Goal: Task Accomplishment & Management: Manage account settings

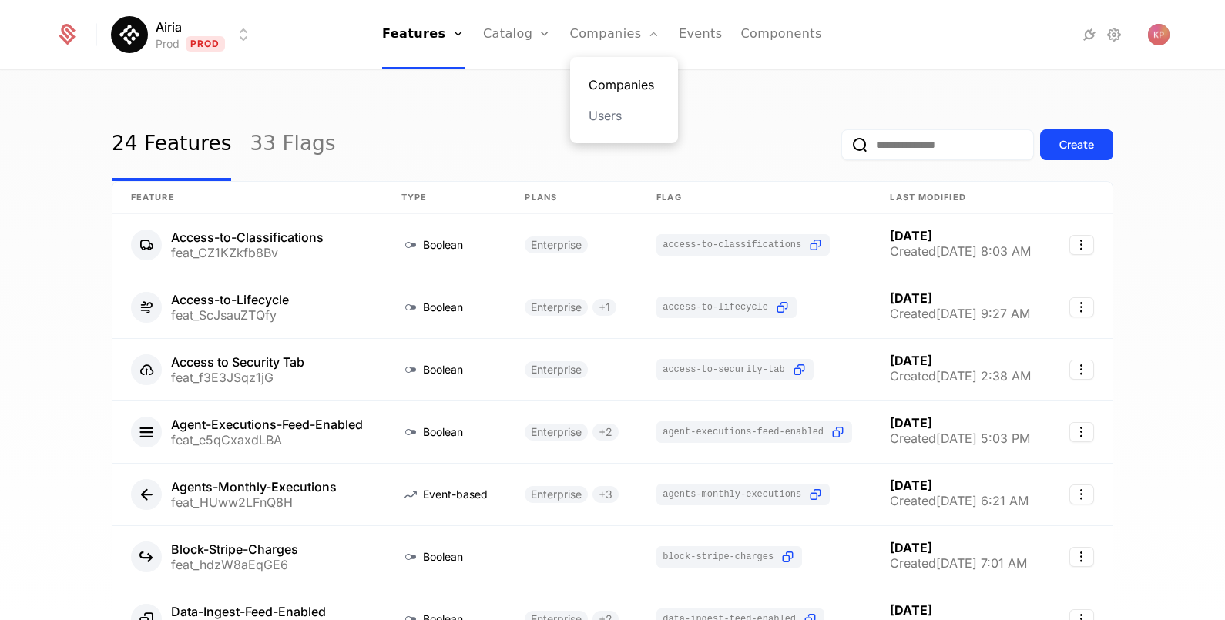
click at [593, 84] on link "Companies" at bounding box center [624, 85] width 71 height 18
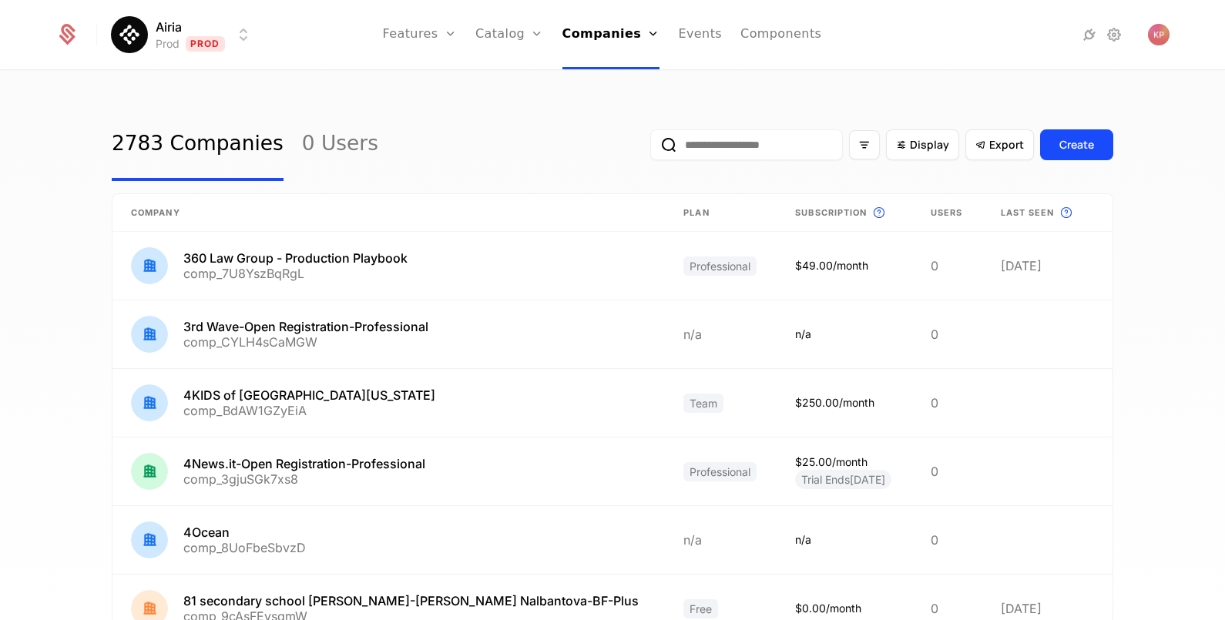
click at [742, 143] on input "email" at bounding box center [746, 144] width 193 height 31
paste input "**********"
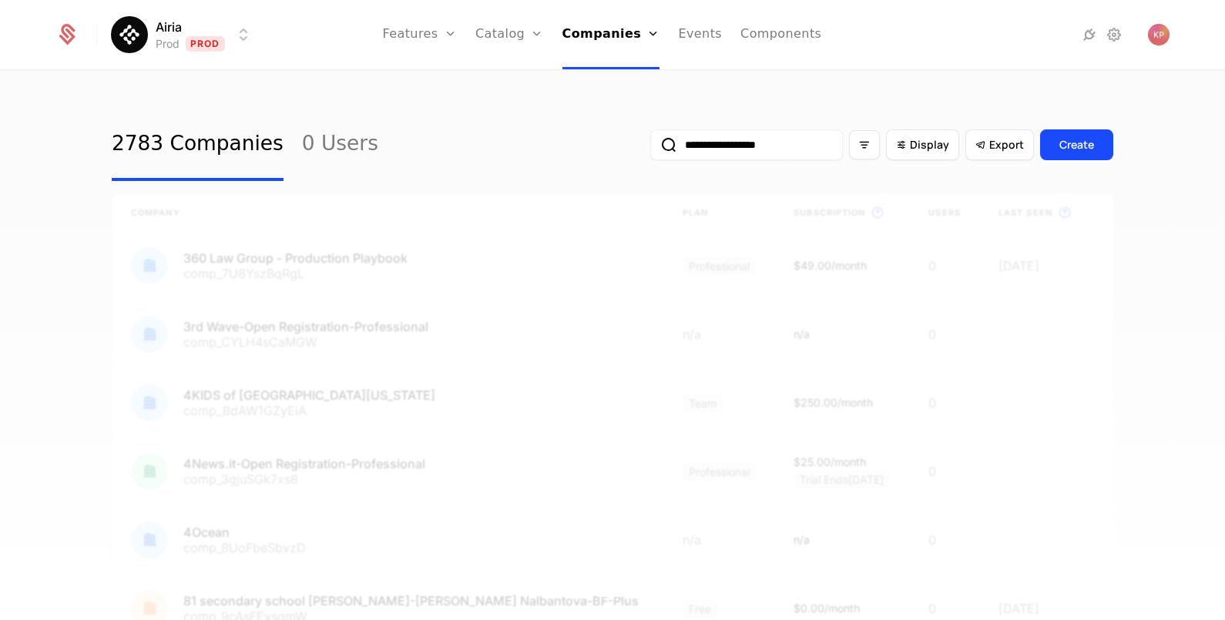
type input "**********"
click at [650, 148] on button "submit" at bounding box center [650, 148] width 0 height 0
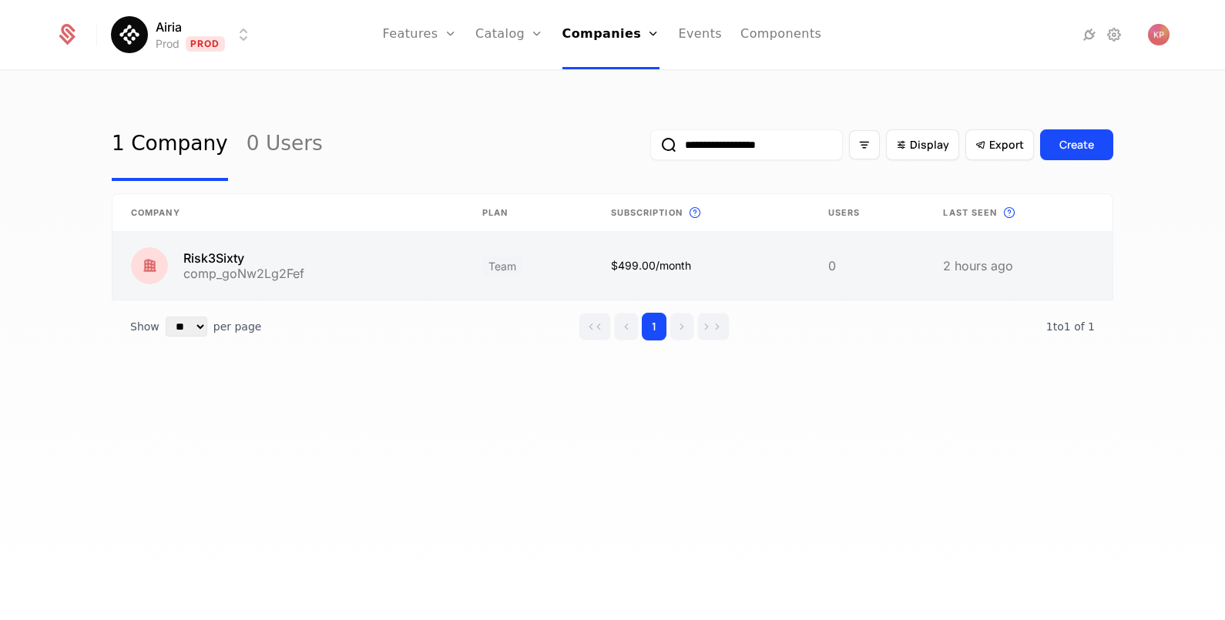
click at [337, 270] on link at bounding box center [288, 266] width 351 height 68
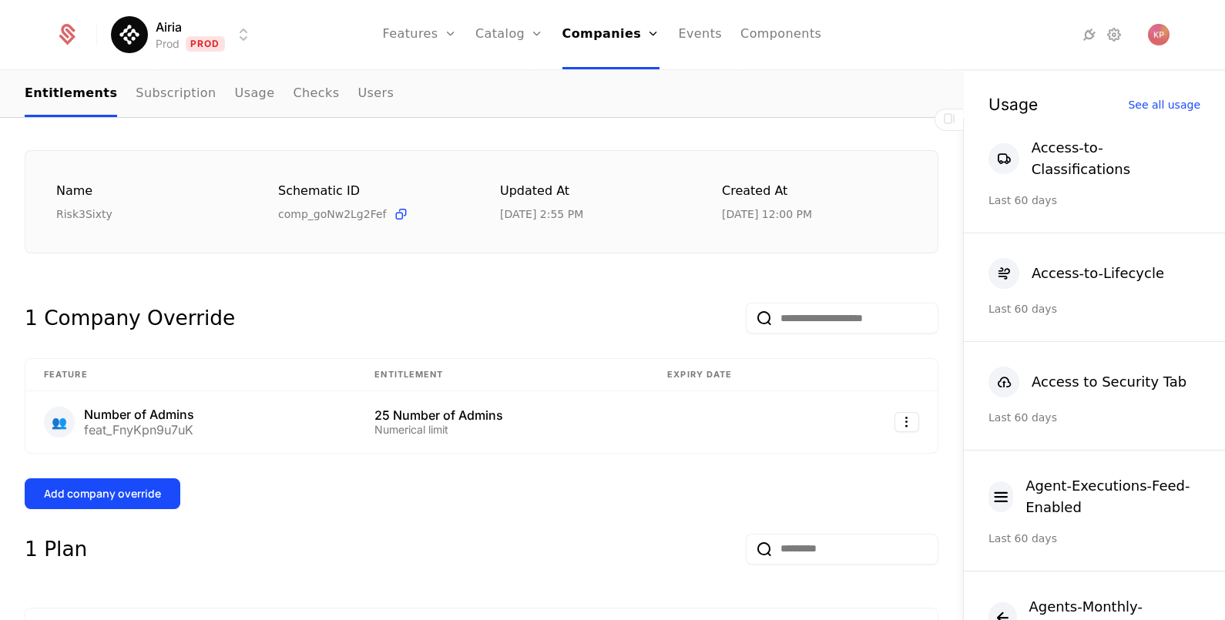
scroll to position [192, 0]
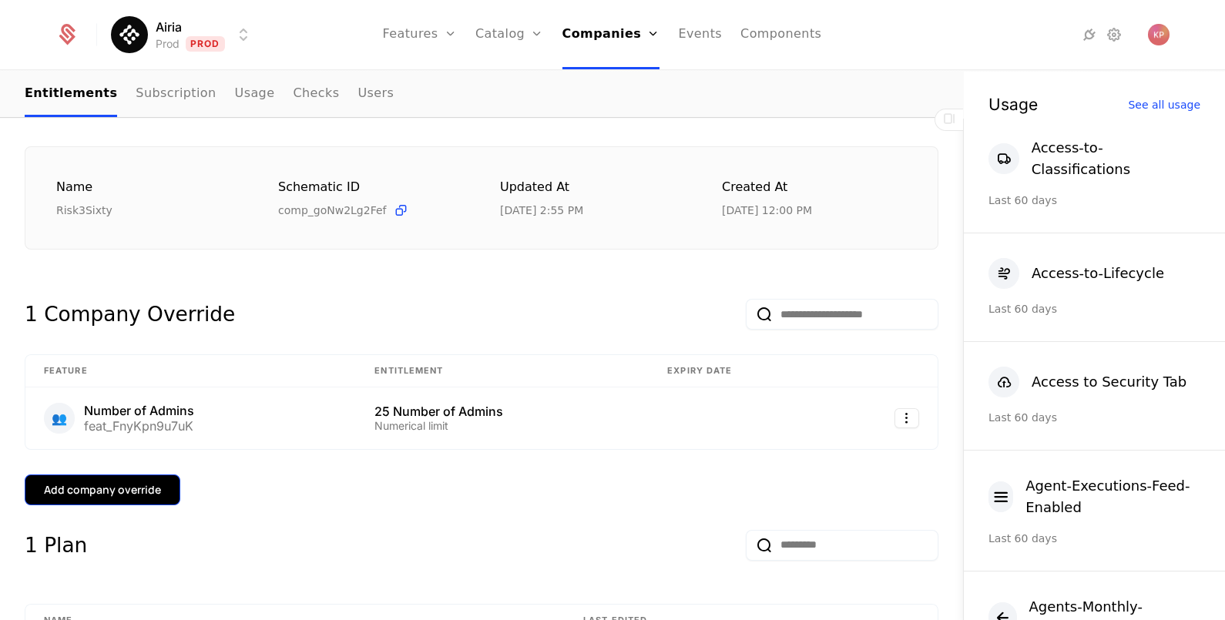
click at [143, 488] on div "Add company override" at bounding box center [102, 489] width 117 height 15
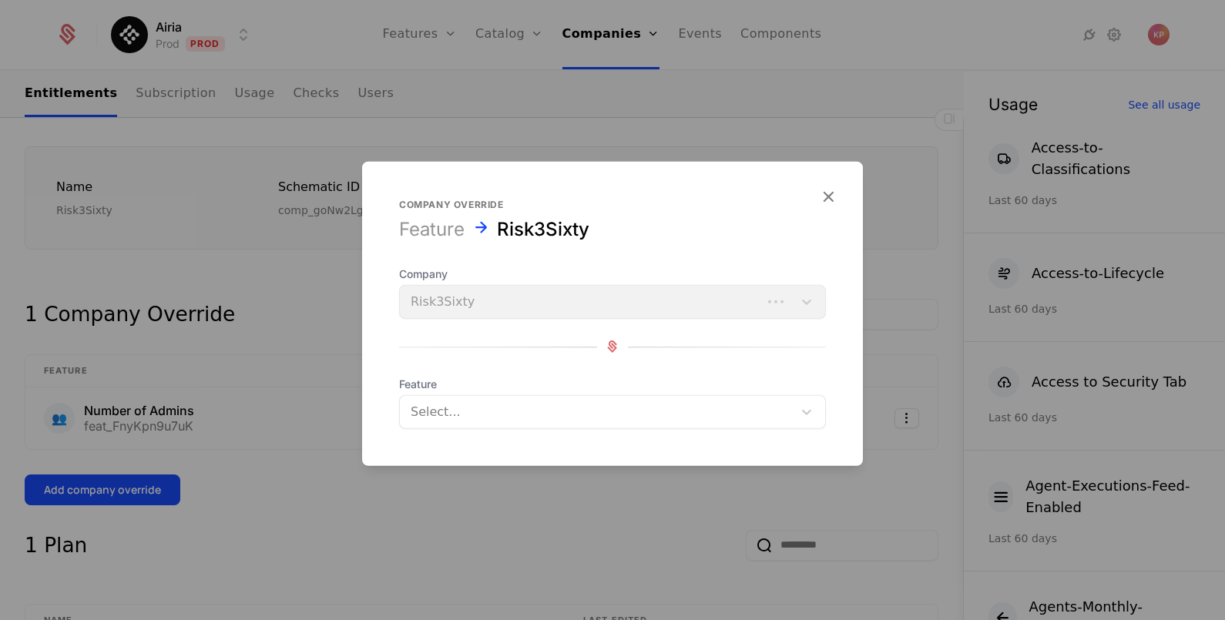
click at [523, 422] on div "Select..." at bounding box center [596, 412] width 393 height 28
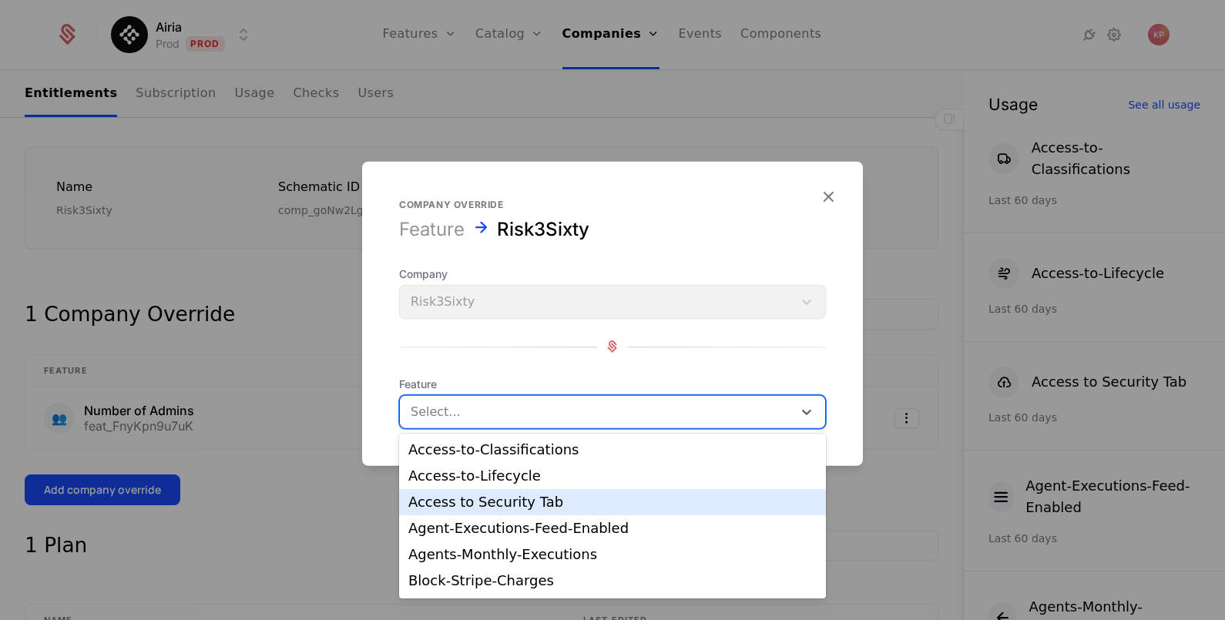
click at [533, 496] on div "Access to Security Tab" at bounding box center [612, 503] width 408 height 14
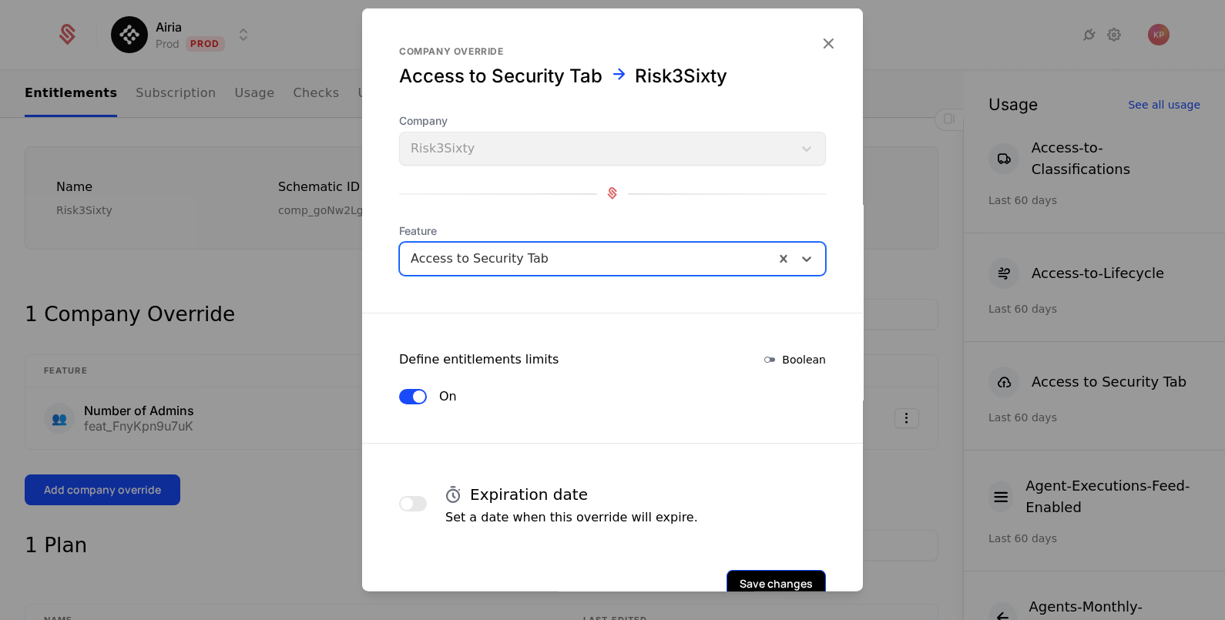
click at [754, 584] on button "Save changes" at bounding box center [776, 584] width 99 height 28
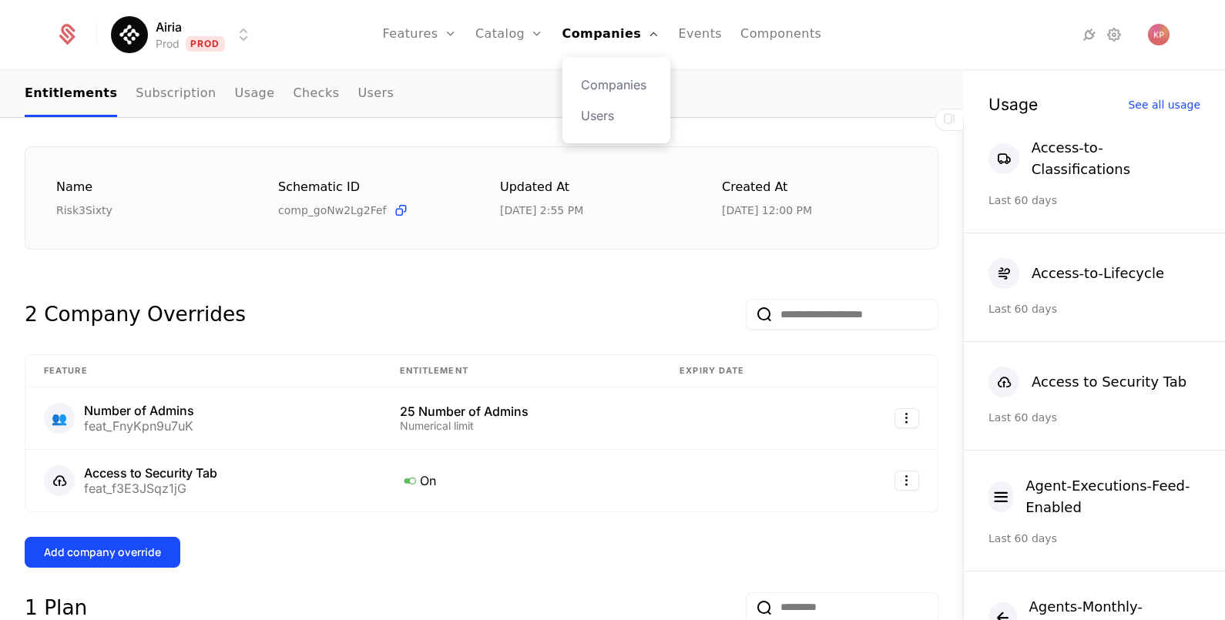
click at [596, 94] on div "Companies Users" at bounding box center [617, 100] width 108 height 86
click at [600, 88] on link "Companies" at bounding box center [616, 85] width 71 height 18
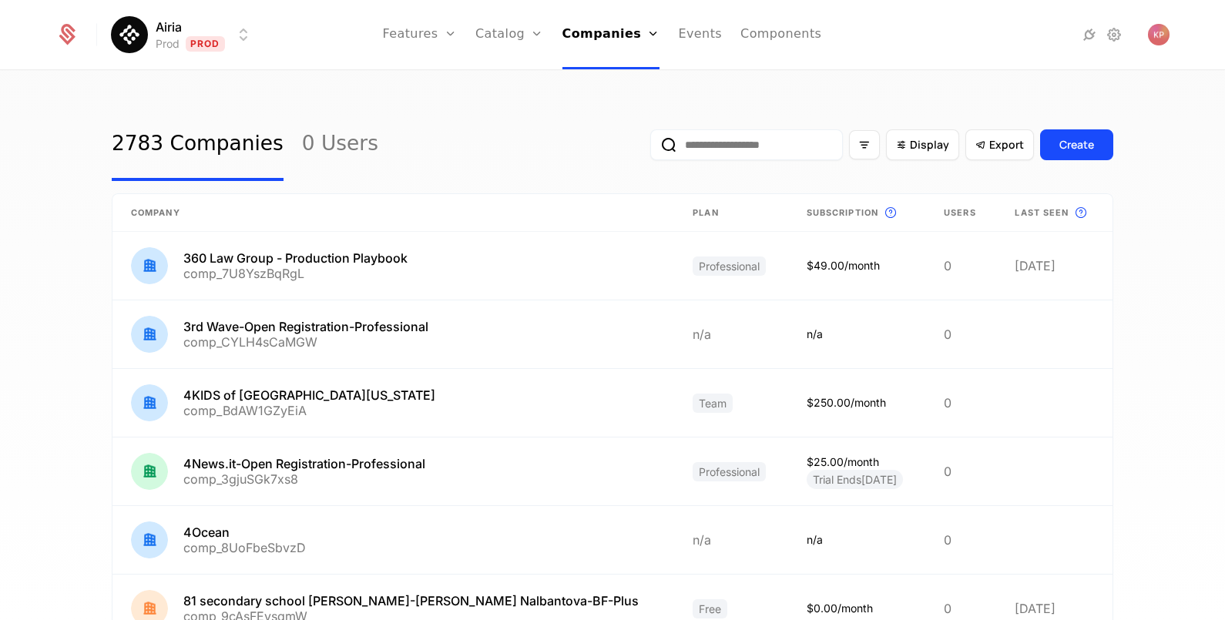
click at [731, 150] on input "email" at bounding box center [746, 144] width 193 height 31
paste input "**********"
type input "**********"
click at [650, 148] on button "submit" at bounding box center [650, 148] width 0 height 0
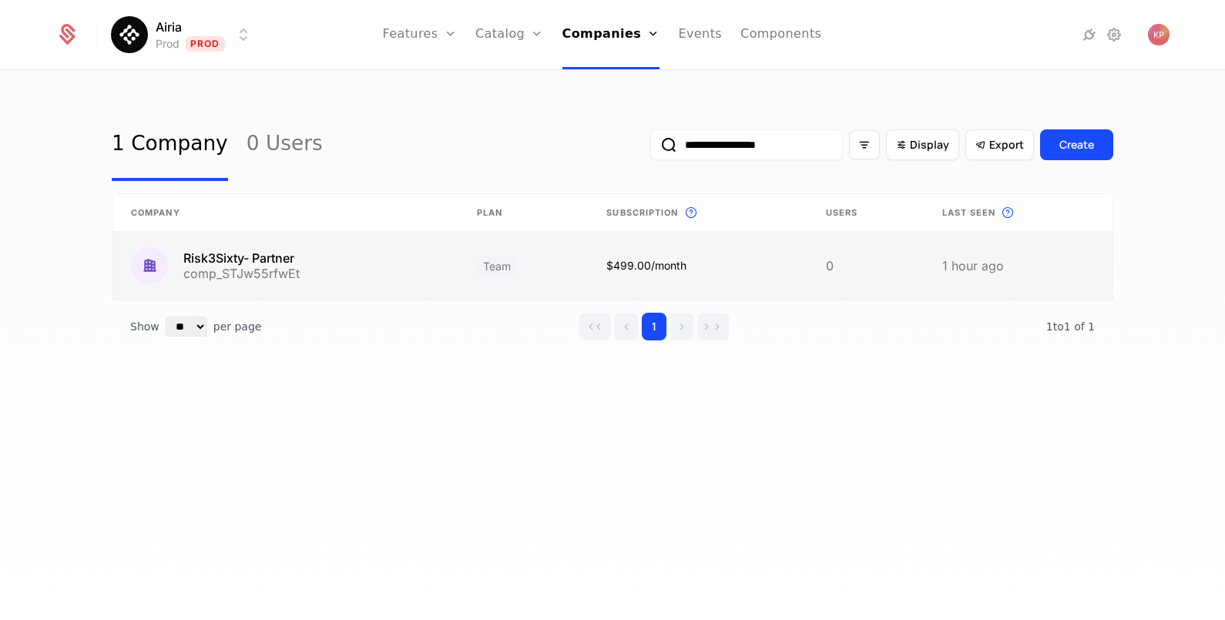
click at [386, 264] on link at bounding box center [286, 266] width 346 height 68
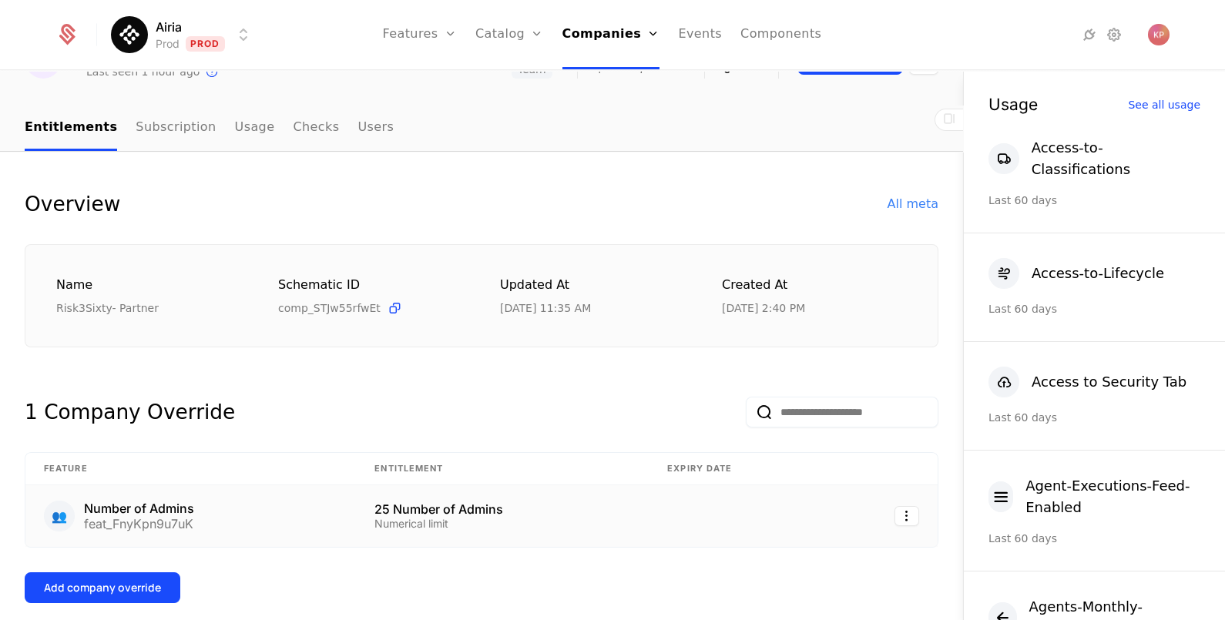
scroll to position [192, 0]
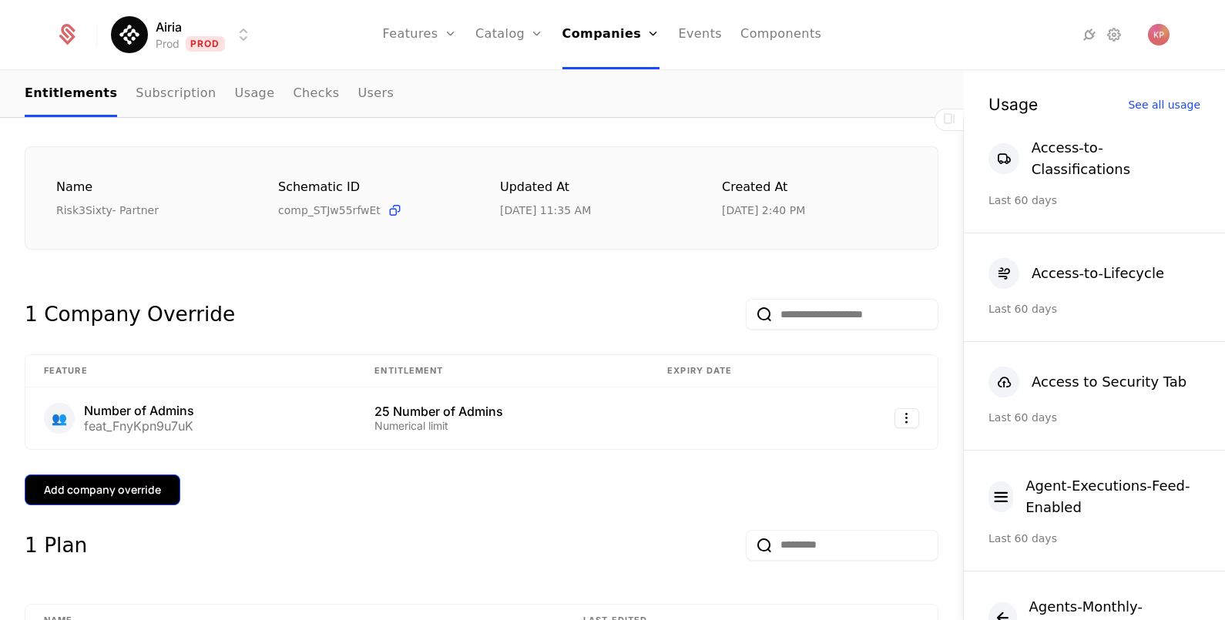
click at [123, 496] on button "Add company override" at bounding box center [103, 490] width 156 height 31
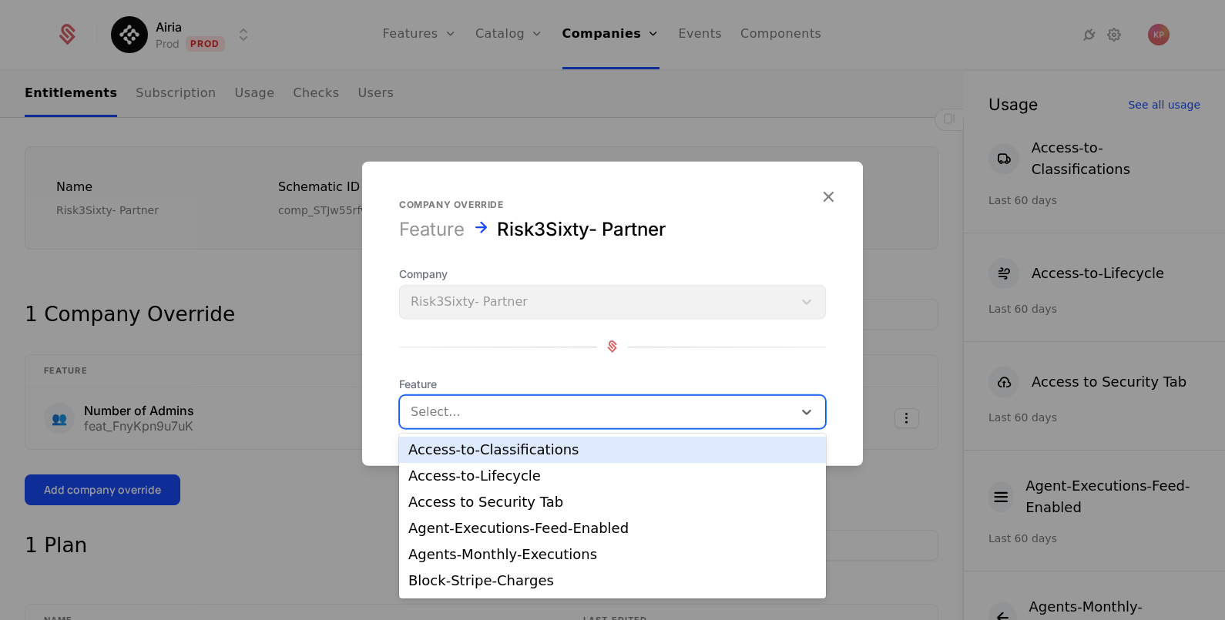
click at [517, 418] on div at bounding box center [596, 412] width 371 height 22
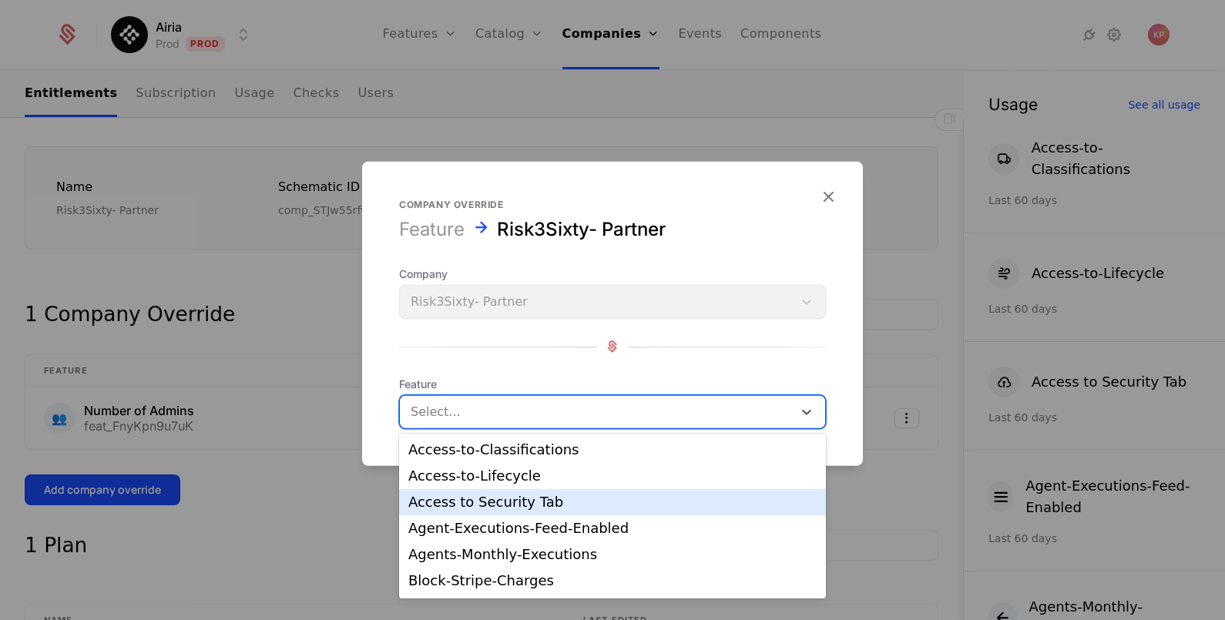
click at [532, 500] on div "Access to Security Tab" at bounding box center [612, 503] width 408 height 14
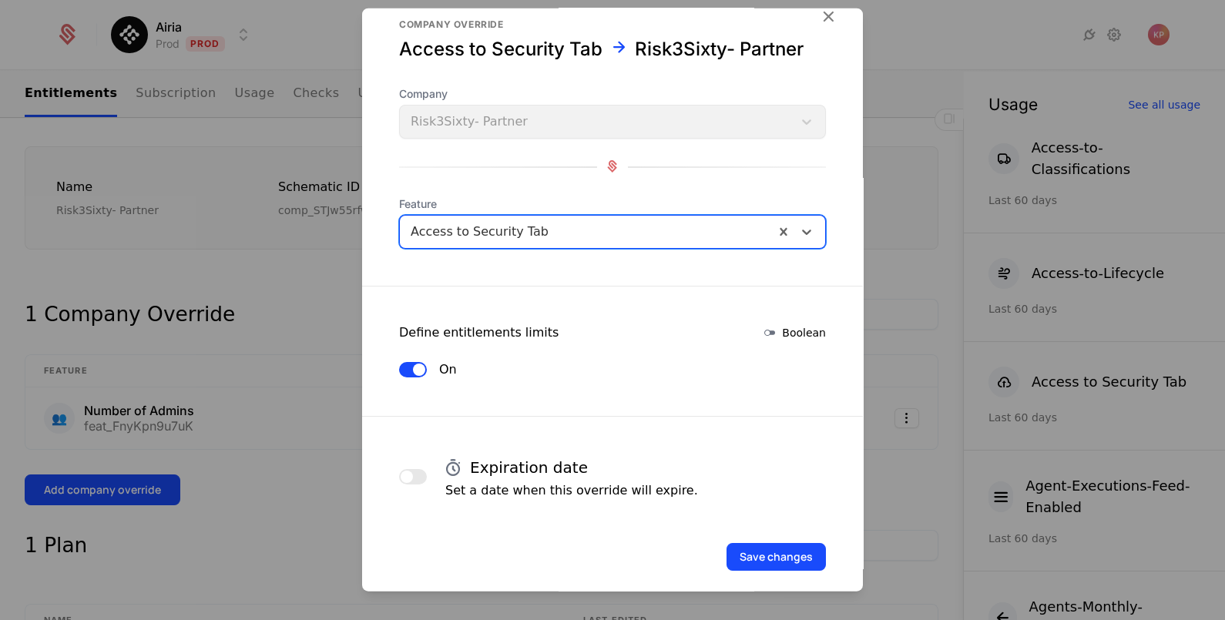
scroll to position [41, 0]
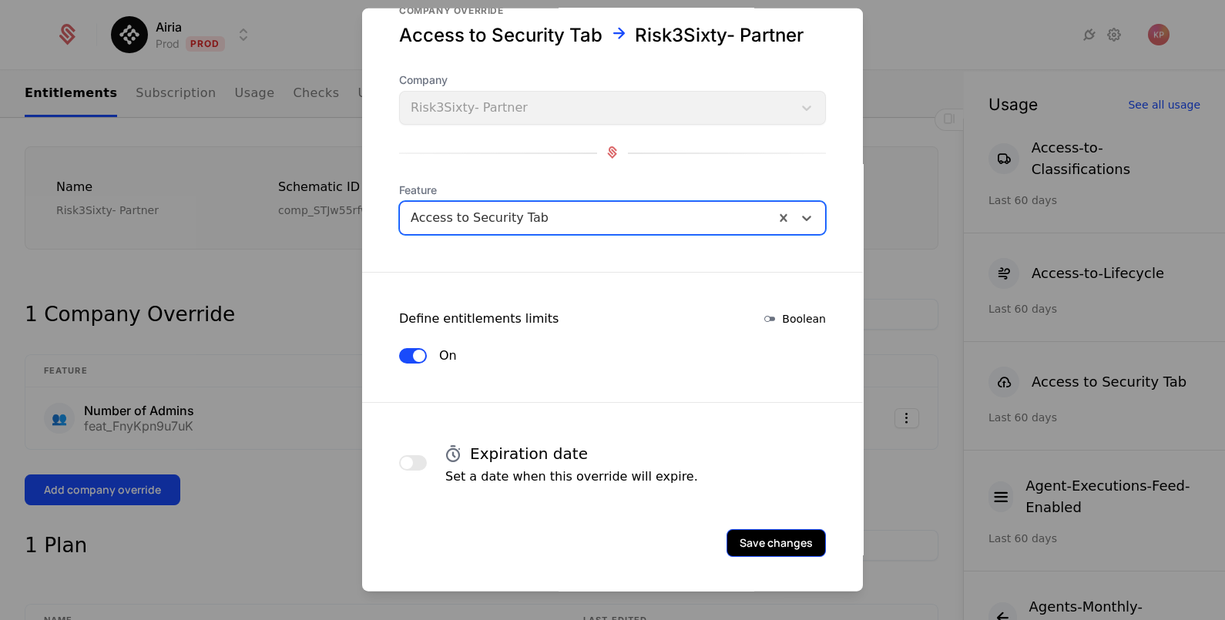
click at [771, 539] on button "Save changes" at bounding box center [776, 543] width 99 height 28
